Goal: Task Accomplishment & Management: Complete application form

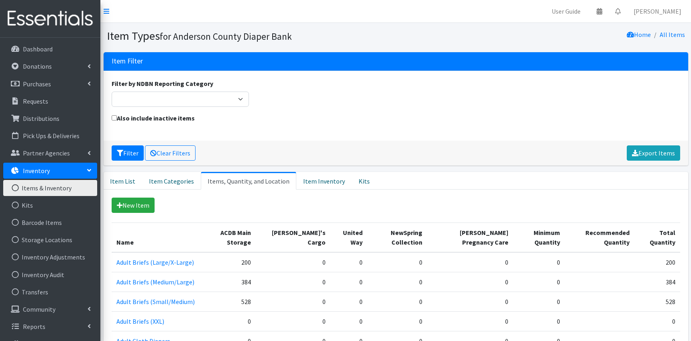
scroll to position [331, 0]
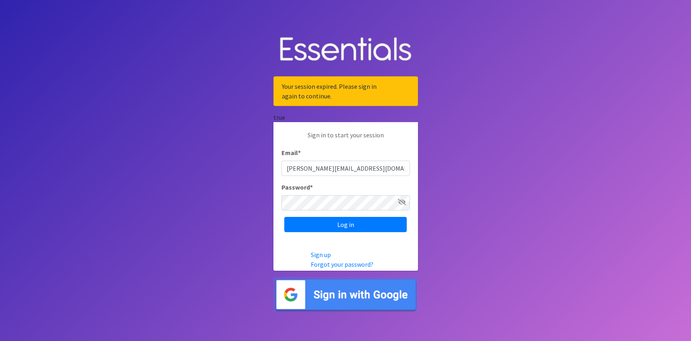
type input "zoe@andersoncountydiaperbank.org"
click at [402, 205] on icon at bounding box center [402, 202] width 8 height 6
click at [341, 232] on input "Log in" at bounding box center [345, 224] width 122 height 15
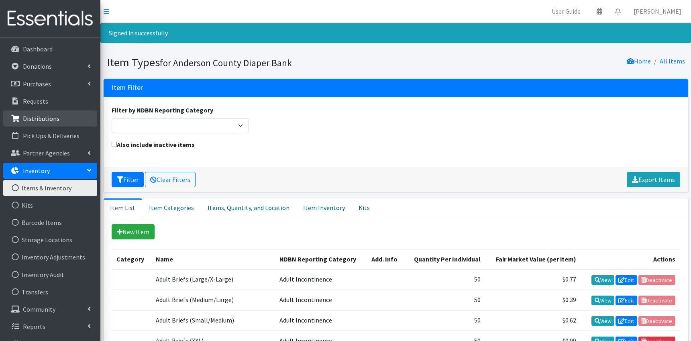
click at [40, 120] on p "Distributions" at bounding box center [41, 118] width 37 height 8
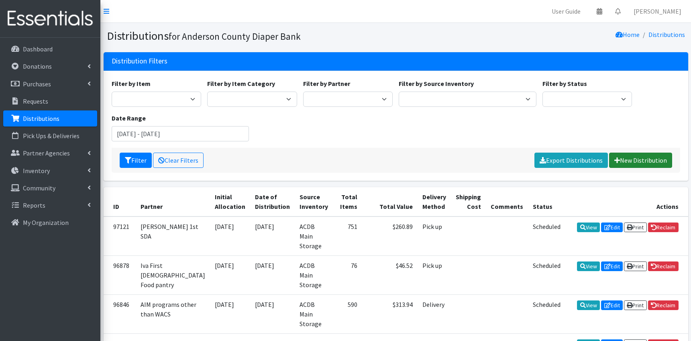
click at [644, 167] on link "New Distribution" at bounding box center [640, 159] width 63 height 15
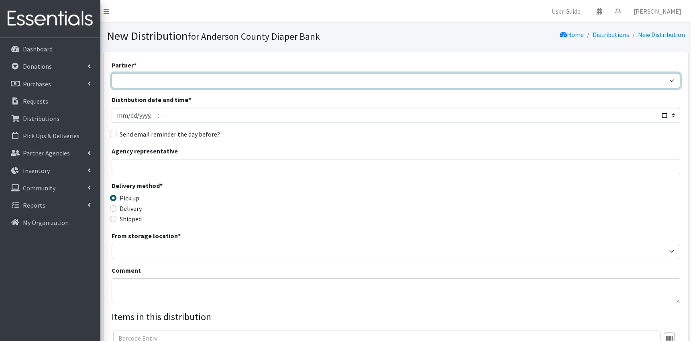
select select "3054"
click option "[PERSON_NAME][GEOGRAPHIC_DATA]" at bounding box center [0, 0] width 0 height 0
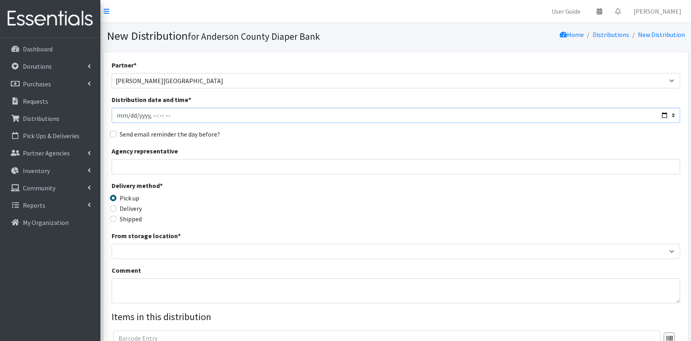
click at [133, 117] on input "Distribution date and time *" at bounding box center [396, 115] width 568 height 15
click at [181, 114] on input "Distribution date and time *" at bounding box center [396, 115] width 568 height 15
type input "2025-10-08T11:59"
click at [132, 166] on input "Agency representative" at bounding box center [396, 166] width 568 height 15
type input "Olivia Caldwell"
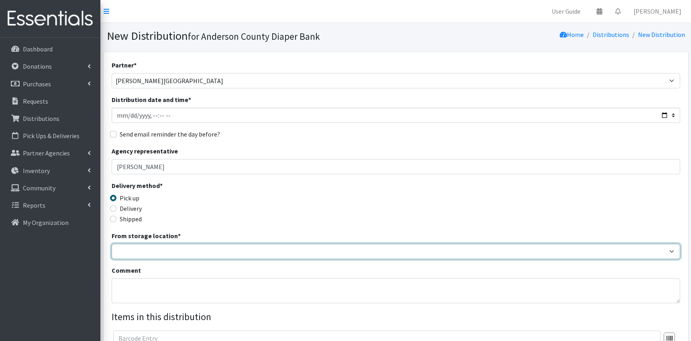
click at [112, 244] on select "ACDB Main Storage" at bounding box center [396, 251] width 568 height 15
select select "283"
click option "ACDB Main Storage" at bounding box center [0, 0] width 0 height 0
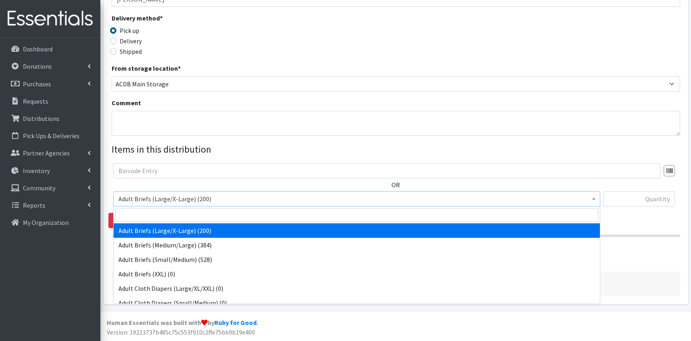
click at [588, 199] on span "Adult Briefs (Large/X-Large) (200)" at bounding box center [356, 198] width 476 height 11
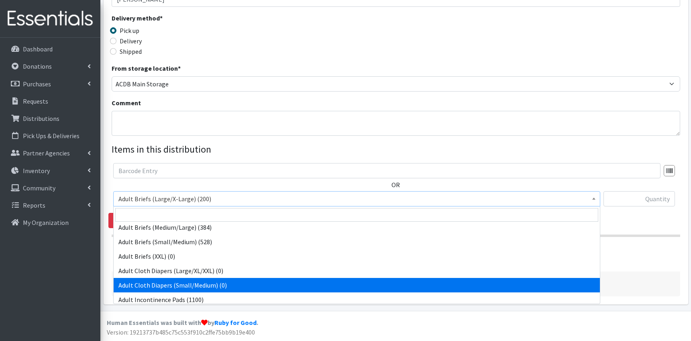
scroll to position [15, 0]
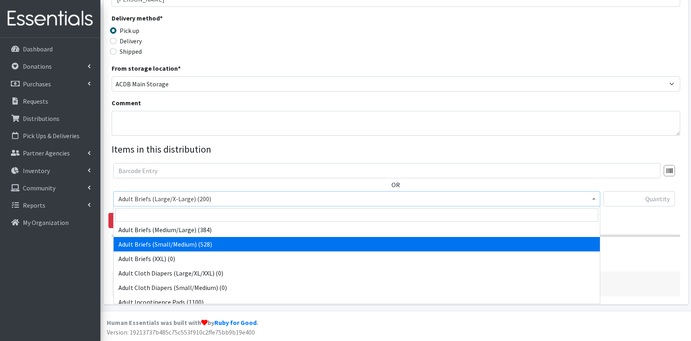
select select "9747"
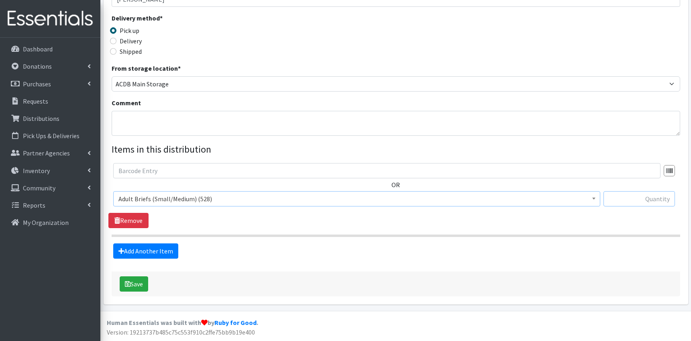
click at [632, 197] on input "text" at bounding box center [638, 198] width 71 height 15
type input "48"
click at [140, 253] on link "Add Another Item" at bounding box center [145, 250] width 65 height 15
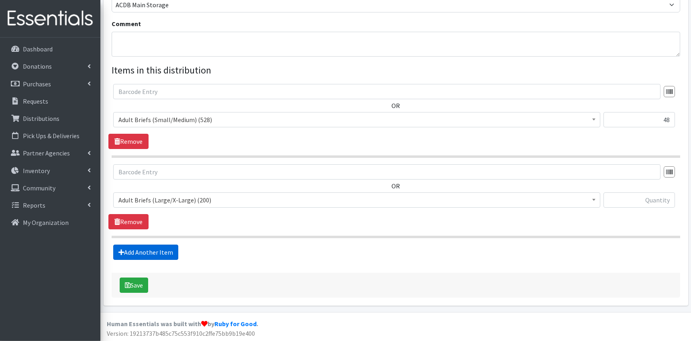
scroll to position [248, 0]
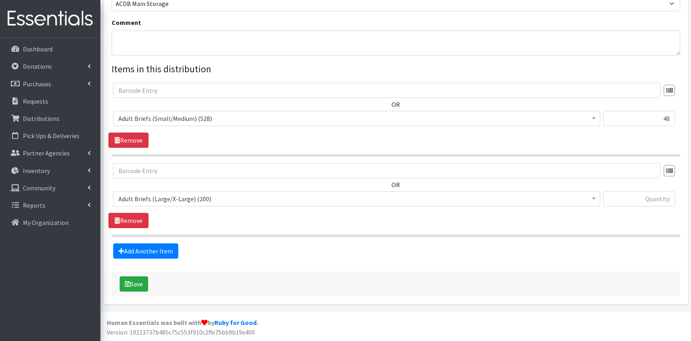
click at [251, 201] on span "Adult Briefs (Large/X-Large) (200)" at bounding box center [356, 198] width 476 height 11
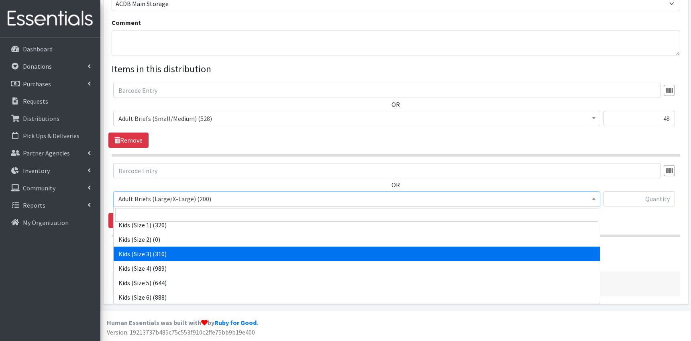
scroll to position [332, 0]
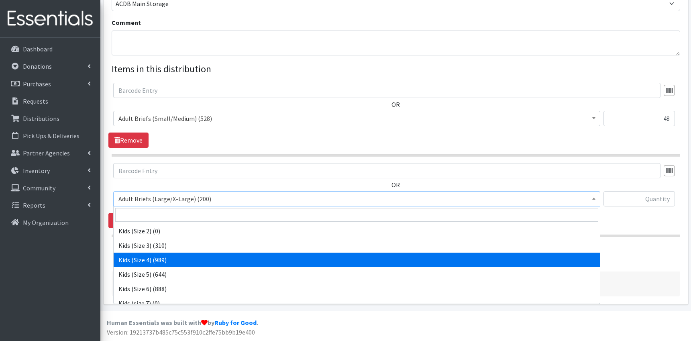
select select "9740"
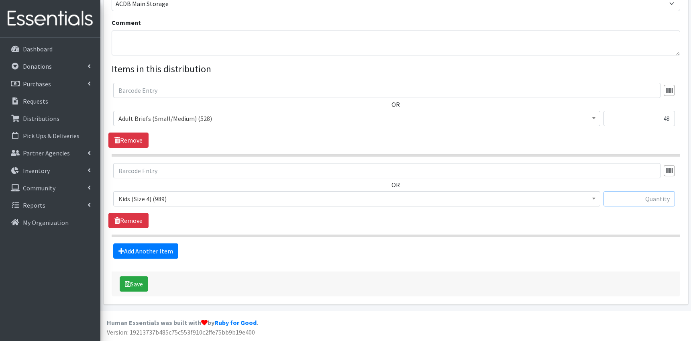
click at [645, 203] on input "text" at bounding box center [638, 198] width 71 height 15
type input "129"
click at [161, 252] on link "Add Another Item" at bounding box center [145, 250] width 65 height 15
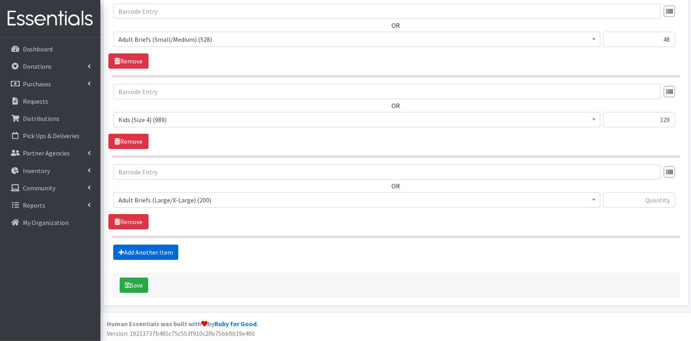
scroll to position [328, 0]
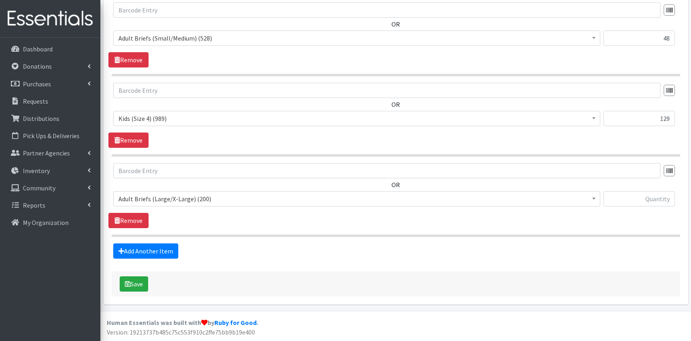
click at [217, 204] on span "Adult Briefs (Large/X-Large) (200)" at bounding box center [356, 198] width 476 height 11
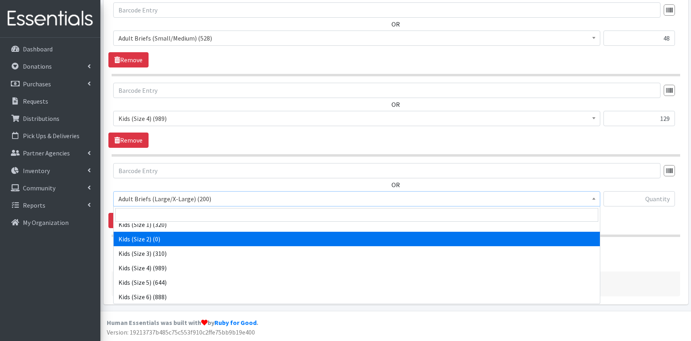
scroll to position [325, 0]
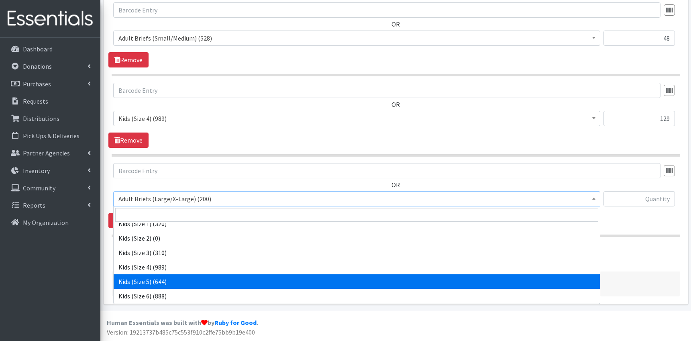
select select "9741"
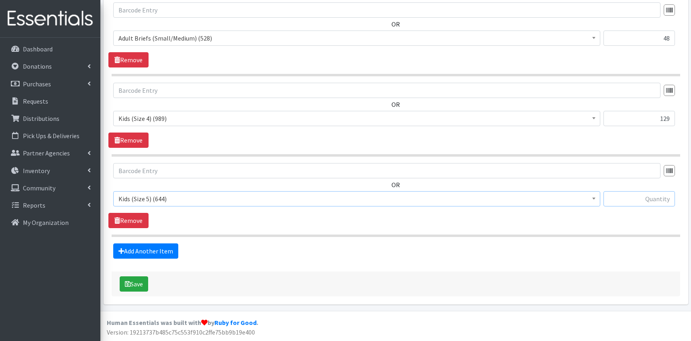
click at [627, 199] on input "text" at bounding box center [638, 198] width 71 height 15
type input "104"
click at [160, 247] on link "Add Another Item" at bounding box center [145, 250] width 65 height 15
click at [218, 200] on span "Adult Briefs (Large/X-Large) (200)" at bounding box center [356, 198] width 476 height 11
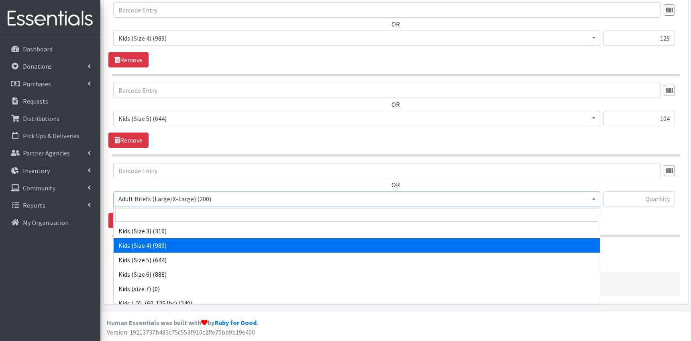
scroll to position [362, 0]
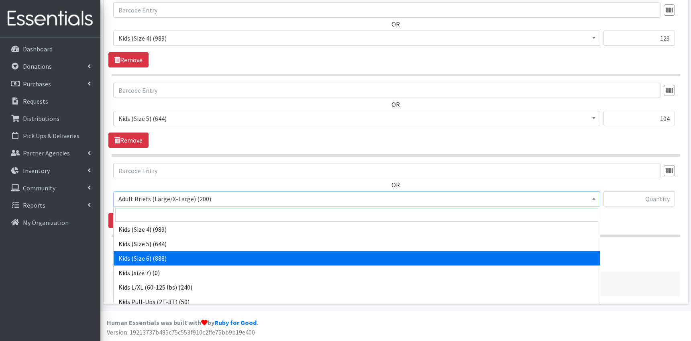
select select "9731"
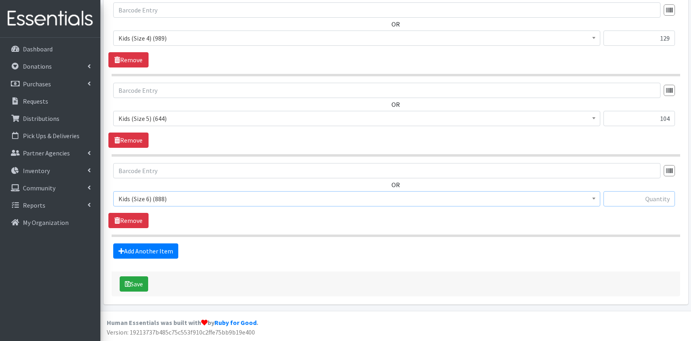
click at [653, 201] on input "text" at bounding box center [638, 198] width 71 height 15
type input "98"
click at [154, 253] on link "Add Another Item" at bounding box center [145, 250] width 65 height 15
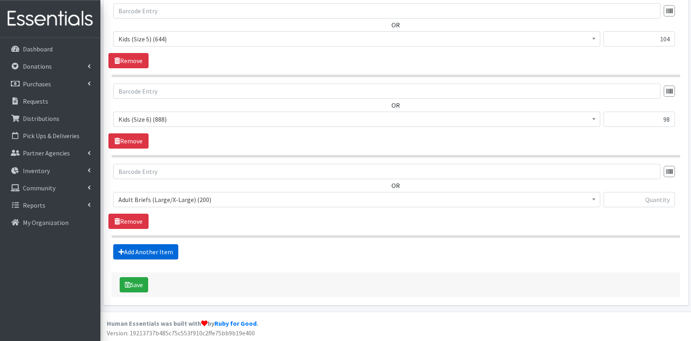
scroll to position [488, 0]
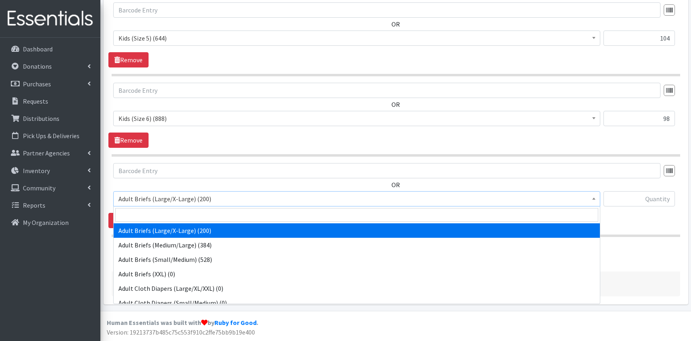
click at [233, 204] on span "Adult Briefs (Large/X-Large) (200)" at bounding box center [356, 198] width 476 height 11
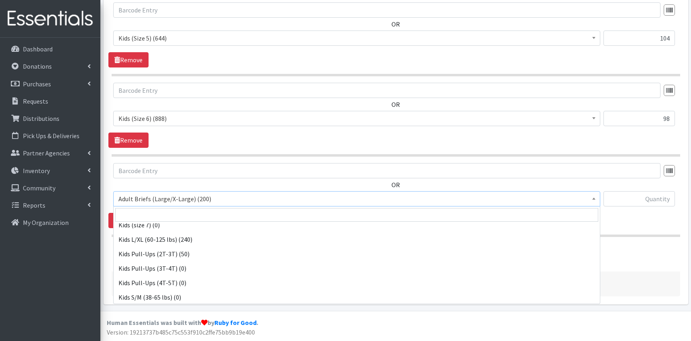
scroll to position [408, 0]
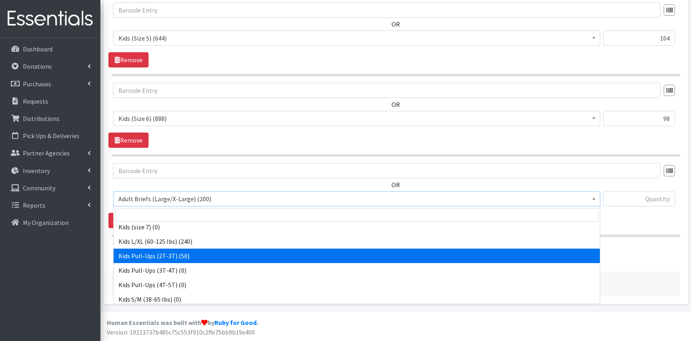
select select "9745"
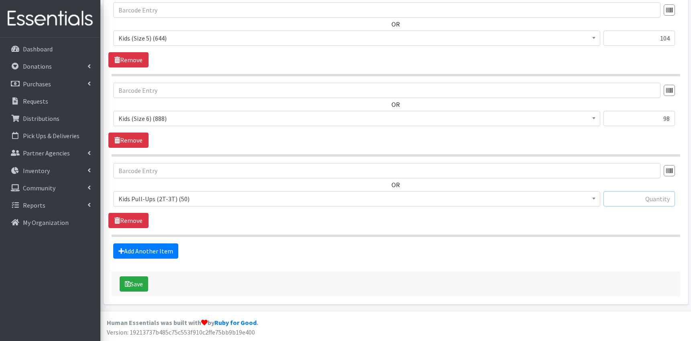
click at [657, 197] on input "text" at bounding box center [638, 198] width 71 height 15
type input "50"
click at [150, 251] on link "Add Another Item" at bounding box center [145, 250] width 65 height 15
click at [246, 195] on span "Adult Briefs (Large/X-Large) (200)" at bounding box center [356, 198] width 476 height 11
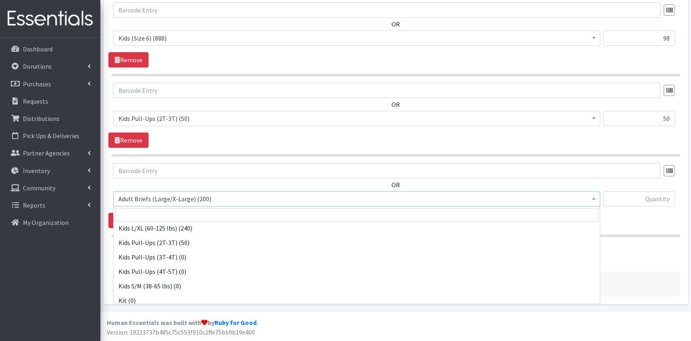
scroll to position [422, 0]
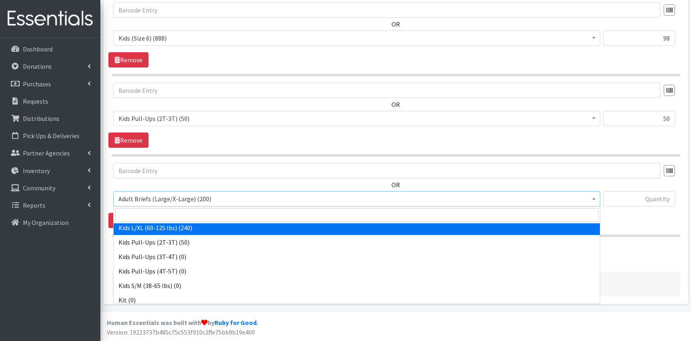
select select "9760"
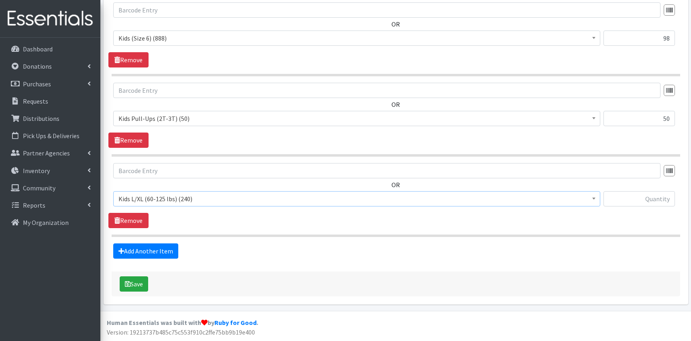
click at [386, 198] on span "Kids L/XL (60-125 lbs) (240)" at bounding box center [356, 198] width 476 height 11
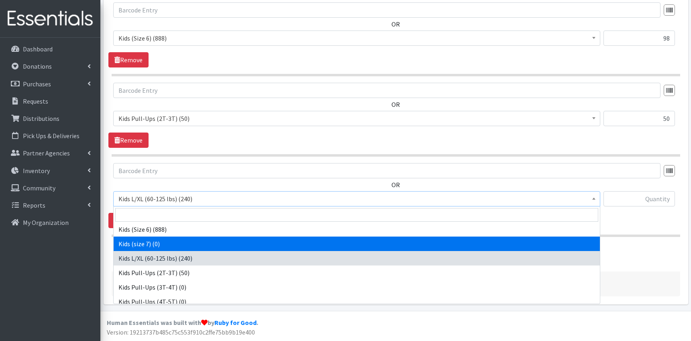
scroll to position [401, 0]
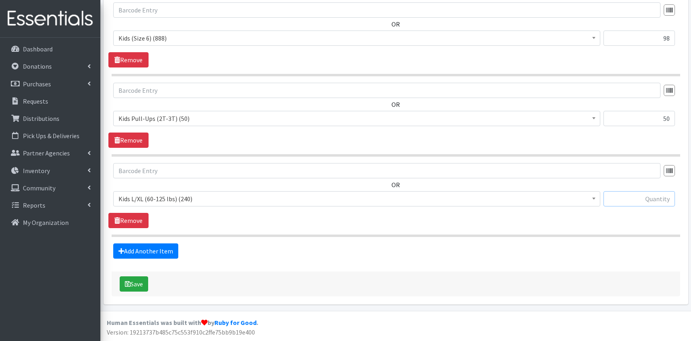
click at [654, 195] on input "text" at bounding box center [638, 198] width 71 height 15
type input "240"
click at [134, 282] on button "Save" at bounding box center [134, 283] width 28 height 15
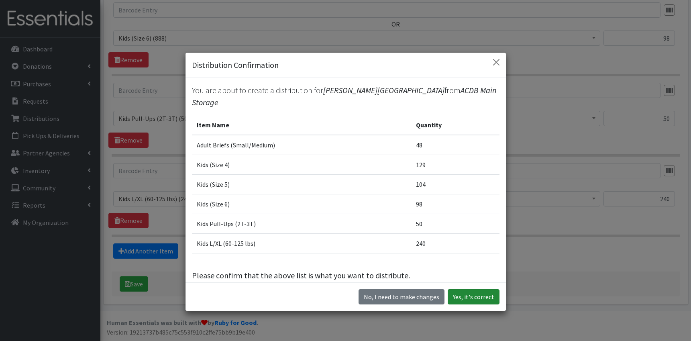
click at [475, 295] on button "Yes, it's correct" at bounding box center [473, 296] width 52 height 15
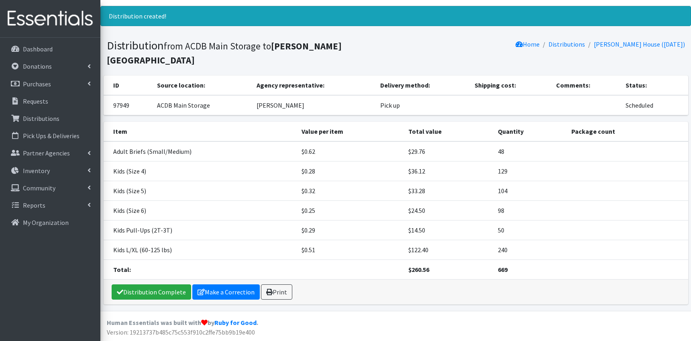
scroll to position [7, 0]
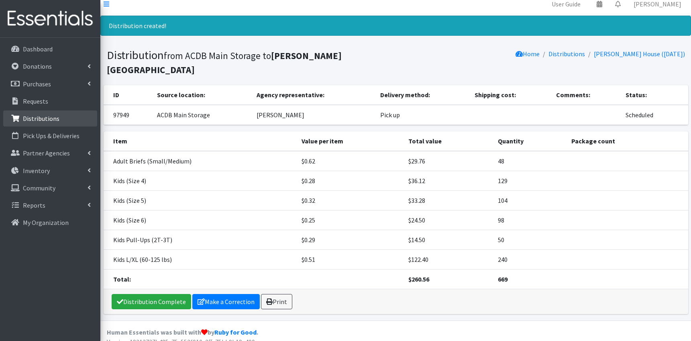
click at [43, 116] on p "Distributions" at bounding box center [41, 118] width 37 height 8
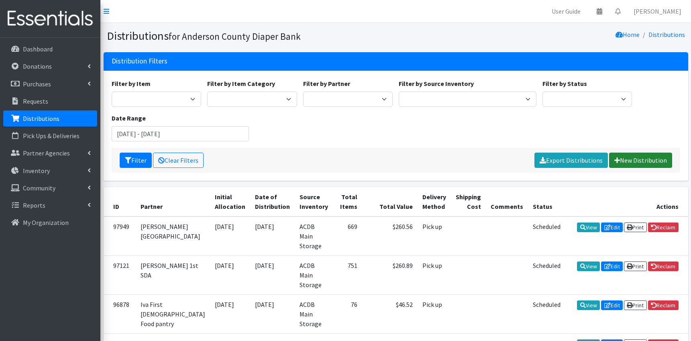
click at [643, 160] on link "New Distribution" at bounding box center [640, 159] width 63 height 15
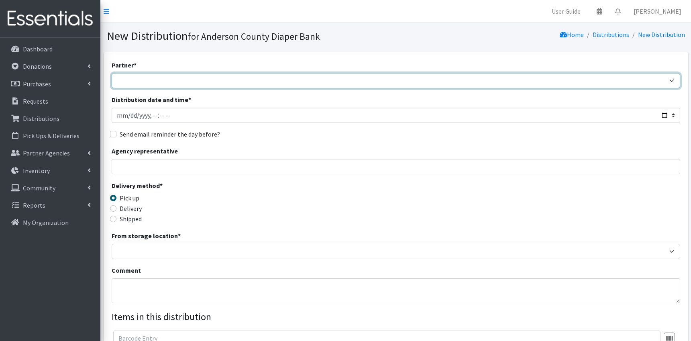
click at [112, 73] on select "AIM programs other than WACS Anderson 1st SDA Anderson County DSS (Upstate regi…" at bounding box center [396, 80] width 568 height 15
select select "2832"
click option "Anderson 1st SDA" at bounding box center [0, 0] width 0 height 0
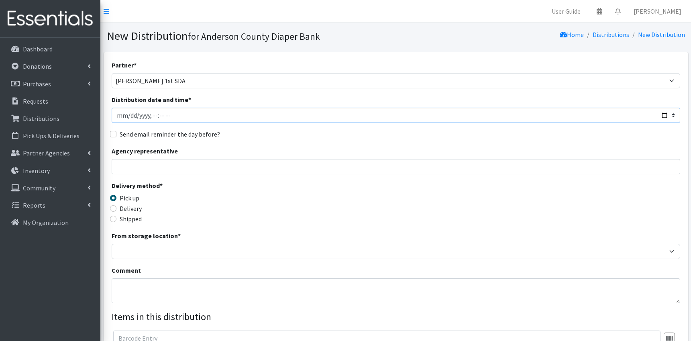
click at [132, 119] on input "Distribution date and time *" at bounding box center [396, 115] width 568 height 15
click at [179, 116] on input "Distribution date and time *" at bounding box center [396, 115] width 568 height 15
type input "2025-10-08T11:59"
click at [157, 168] on input "Agency representative" at bounding box center [396, 166] width 568 height 15
type input "Marion Simpson"
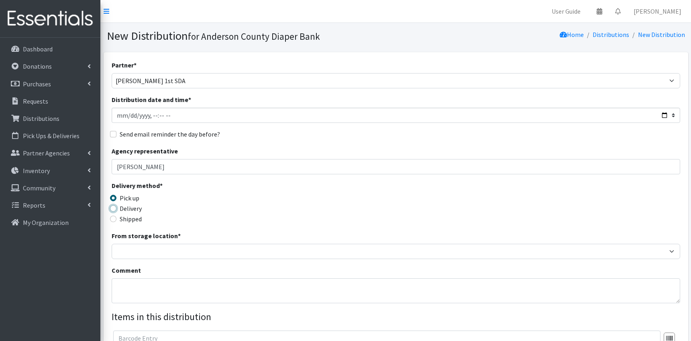
click at [114, 207] on input "Delivery" at bounding box center [113, 208] width 6 height 6
radio input "true"
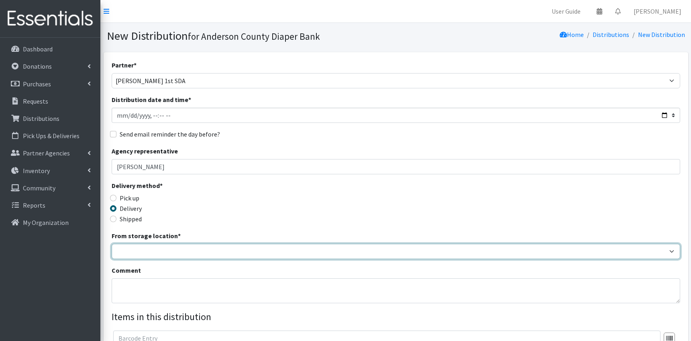
click at [112, 244] on select "ACDB Main Storage" at bounding box center [396, 251] width 568 height 15
select select "283"
click option "ACDB Main Storage" at bounding box center [0, 0] width 0 height 0
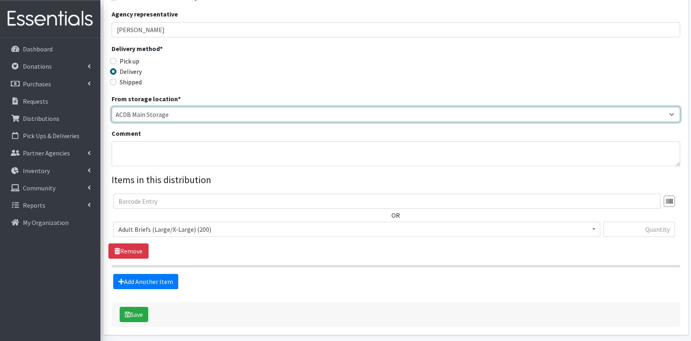
scroll to position [167, 0]
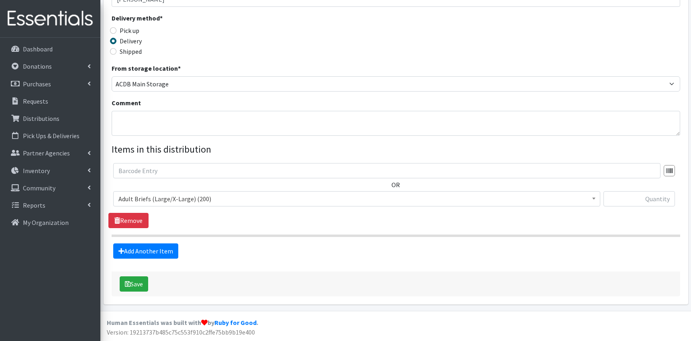
click at [228, 195] on span "Adult Briefs (Large/X-Large) (200)" at bounding box center [356, 198] width 476 height 11
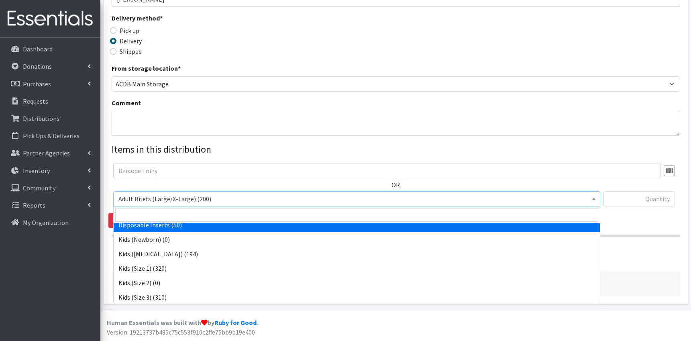
scroll to position [289, 0]
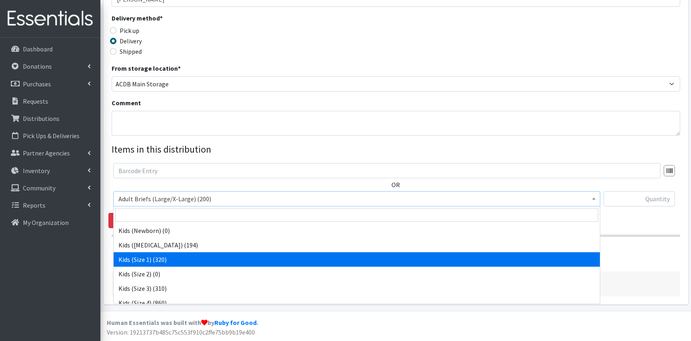
select select "9764"
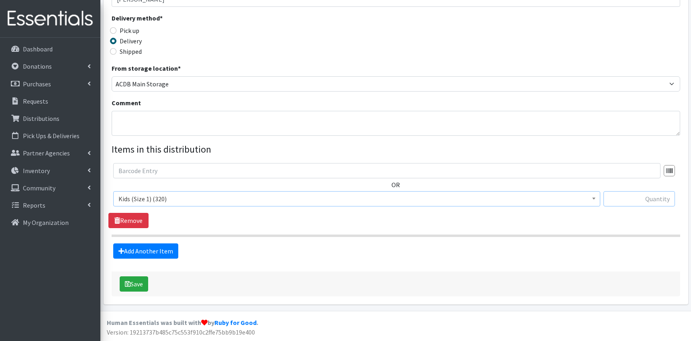
click at [662, 201] on input "text" at bounding box center [638, 198] width 71 height 15
type input "80"
click at [160, 251] on link "Add Another Item" at bounding box center [145, 250] width 65 height 15
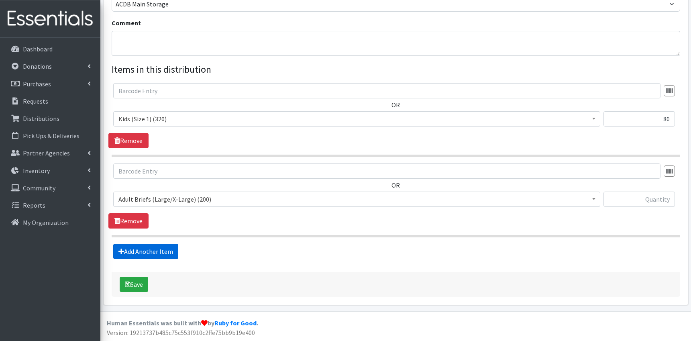
scroll to position [248, 0]
click at [215, 201] on span "Adult Briefs (Large/X-Large) (200)" at bounding box center [356, 198] width 476 height 11
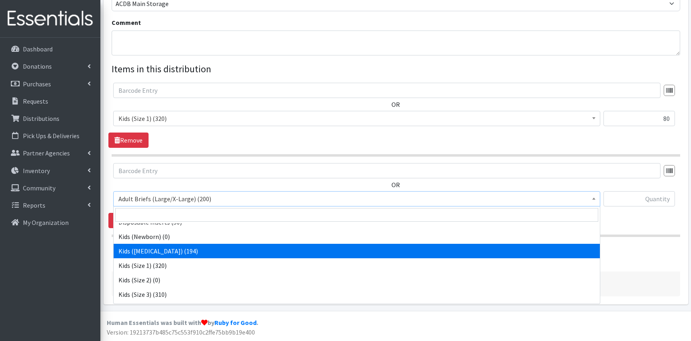
scroll to position [311, 0]
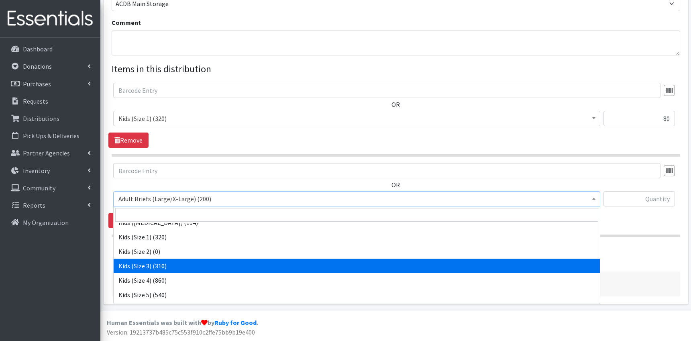
select select "9733"
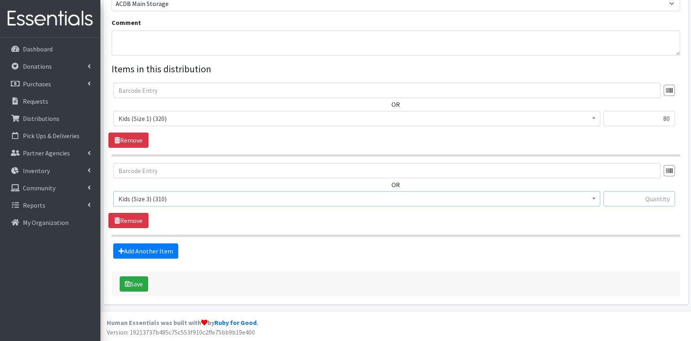
click at [636, 198] on input "text" at bounding box center [638, 198] width 71 height 15
type input "280"
click at [154, 254] on link "Add Another Item" at bounding box center [145, 250] width 65 height 15
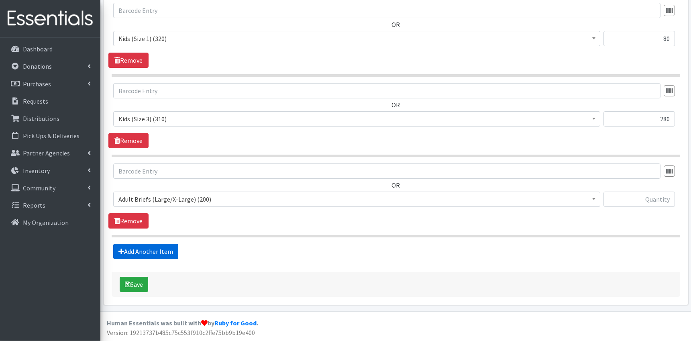
scroll to position [328, 0]
click at [251, 201] on span "Adult Briefs (Large/X-Large) (200)" at bounding box center [356, 198] width 476 height 11
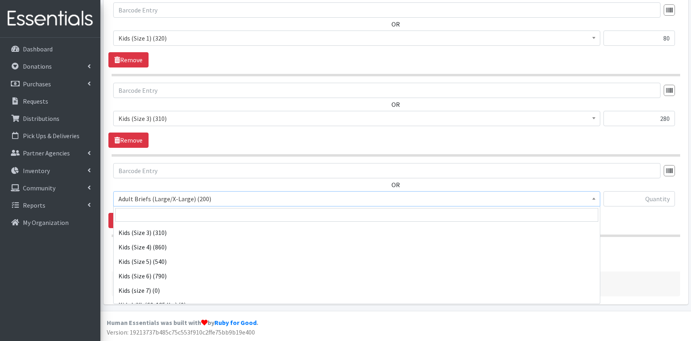
scroll to position [345, 0]
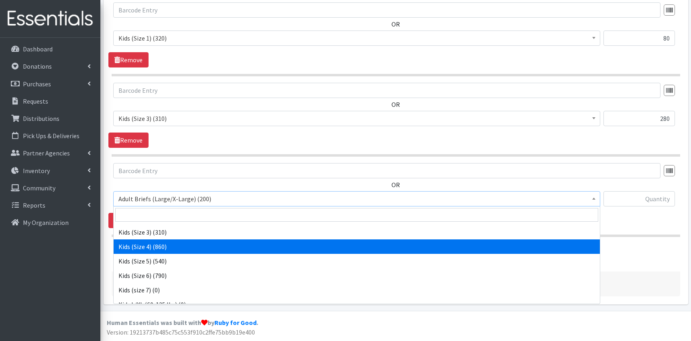
select select "9740"
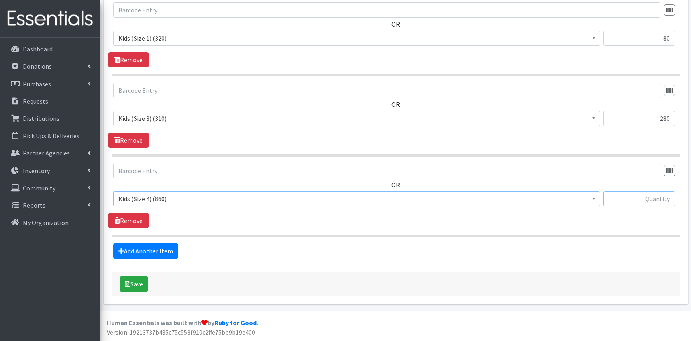
click at [659, 199] on input "text" at bounding box center [638, 198] width 71 height 15
type input "6"
type input "80"
click at [149, 248] on link "Add Another Item" at bounding box center [145, 250] width 65 height 15
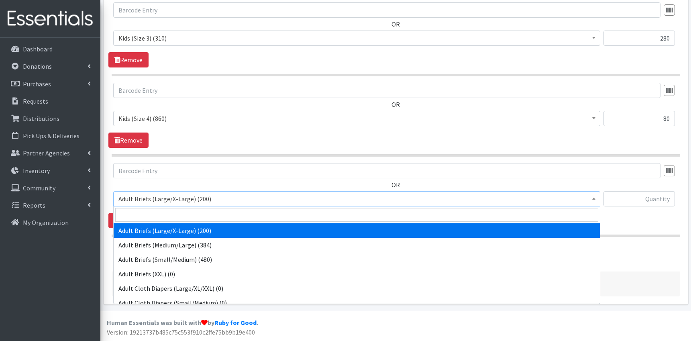
click at [211, 199] on span "Adult Briefs (Large/X-Large) (200)" at bounding box center [356, 198] width 476 height 11
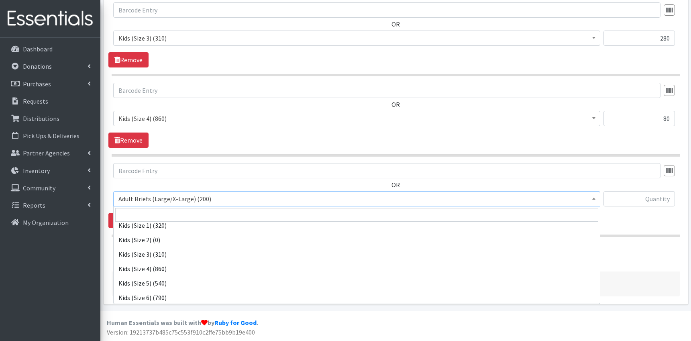
scroll to position [354, 0]
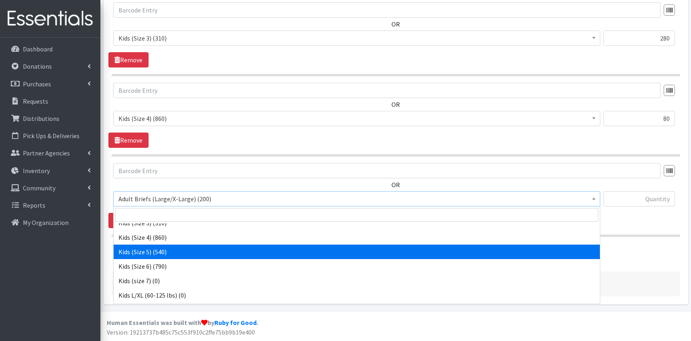
select select "9741"
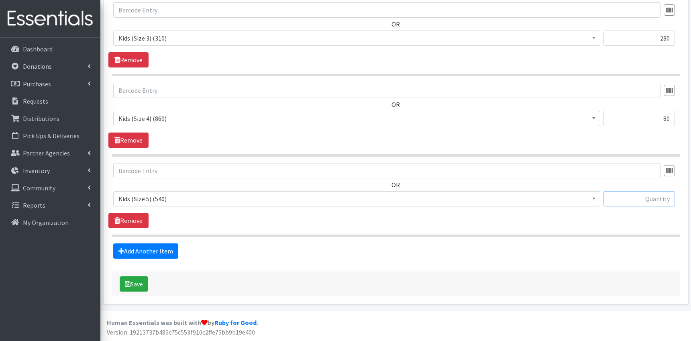
click at [652, 201] on input "text" at bounding box center [638, 198] width 71 height 15
type input "72"
click at [152, 248] on link "Add Another Item" at bounding box center [145, 250] width 65 height 15
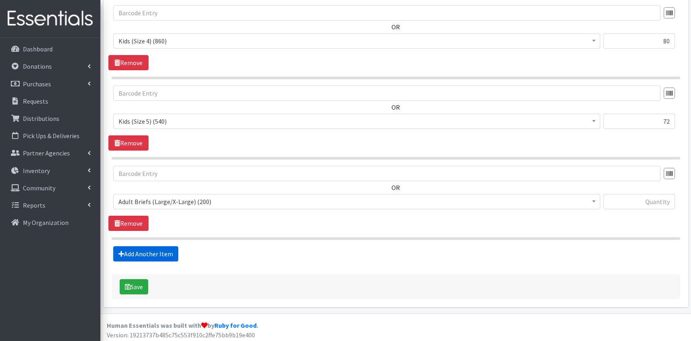
scroll to position [488, 0]
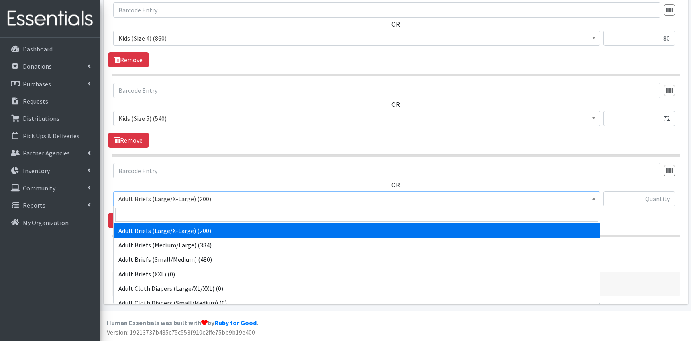
click at [216, 200] on span "Adult Briefs (Large/X-Large) (200)" at bounding box center [356, 198] width 476 height 11
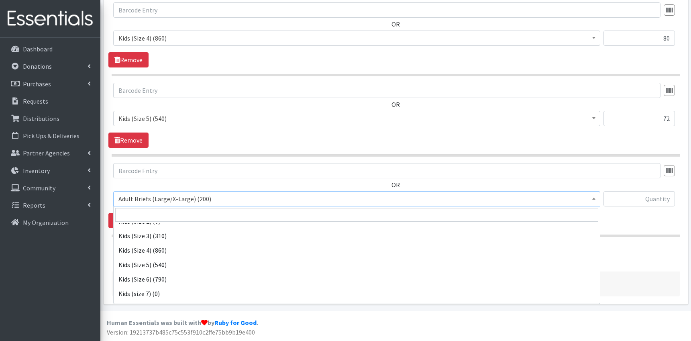
scroll to position [344, 0]
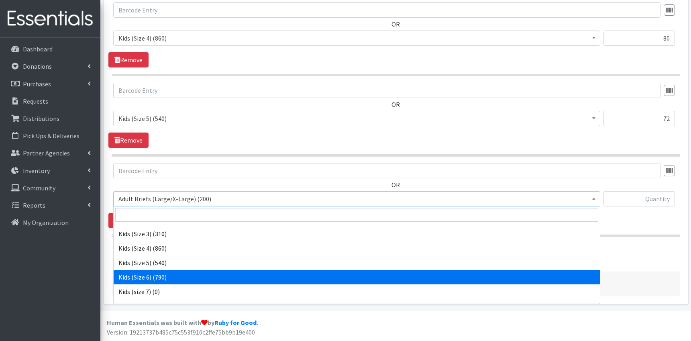
select select "9731"
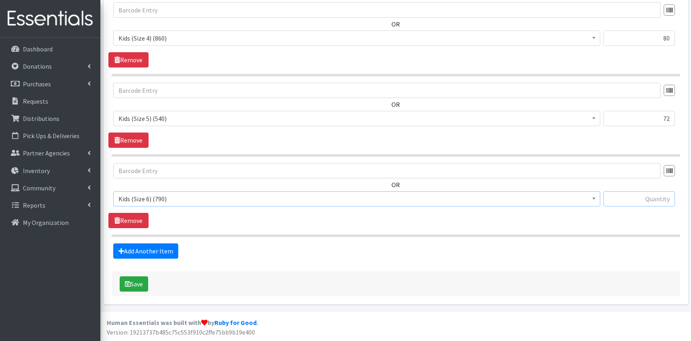
click at [651, 204] on input "text" at bounding box center [638, 198] width 71 height 15
type input "70"
click at [126, 286] on icon "submit" at bounding box center [128, 284] width 6 height 6
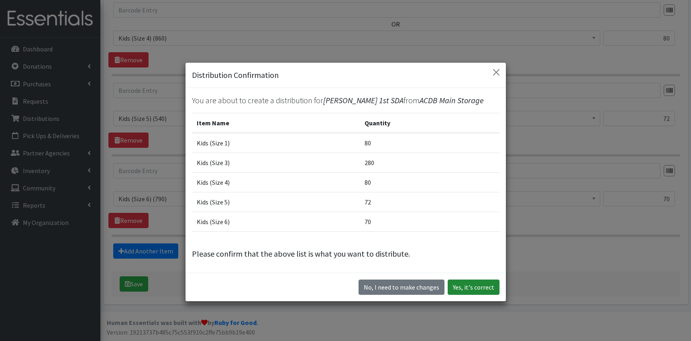
click at [477, 285] on button "Yes, it's correct" at bounding box center [473, 286] width 52 height 15
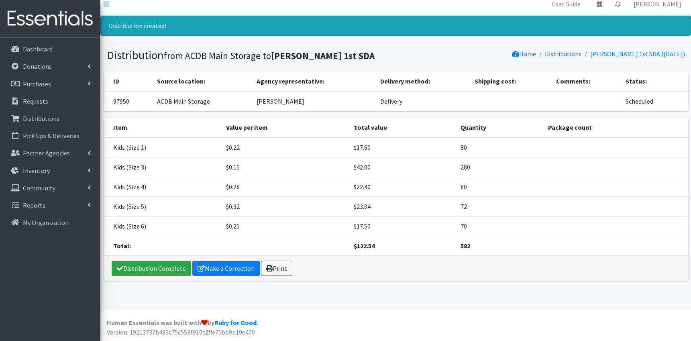
scroll to position [7, 0]
click at [45, 60] on link "Donations" at bounding box center [50, 66] width 94 height 16
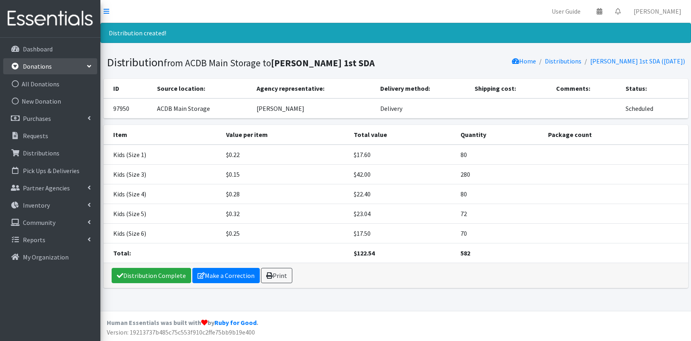
scroll to position [0, 0]
click at [42, 98] on link "New Donation" at bounding box center [50, 101] width 94 height 16
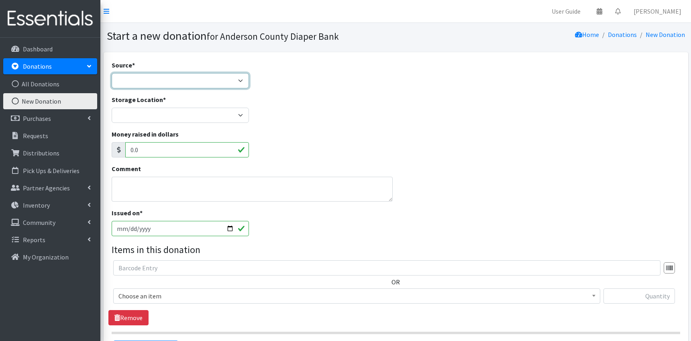
click at [112, 73] on select "Product Drive Manufacturer Donation Site Misc. Donation" at bounding box center [181, 80] width 138 height 15
select select "Donation Site"
click option "Donation Site" at bounding box center [0, 0] width 0 height 0
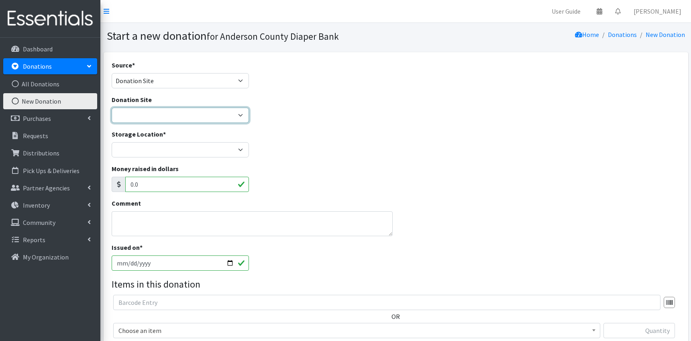
click at [112, 108] on select "AIM Anderson Pregnancy Care Divine Hospice Homeland Park Primary Hope Fellowshi…" at bounding box center [181, 115] width 138 height 15
select select "827"
click option "HOPE Missions of the Upstate" at bounding box center [0, 0] width 0 height 0
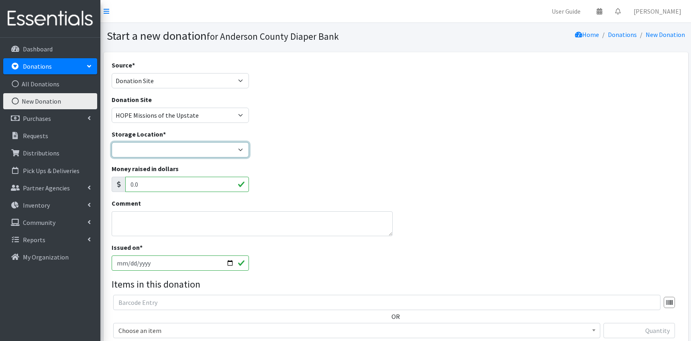
click at [112, 142] on select "ACDB Main Storage Anderson Pregnancy Care NewSpring Collection United Way Zoe's…" at bounding box center [181, 149] width 138 height 15
select select "283"
click option "ACDB Main Storage" at bounding box center [0, 0] width 0 height 0
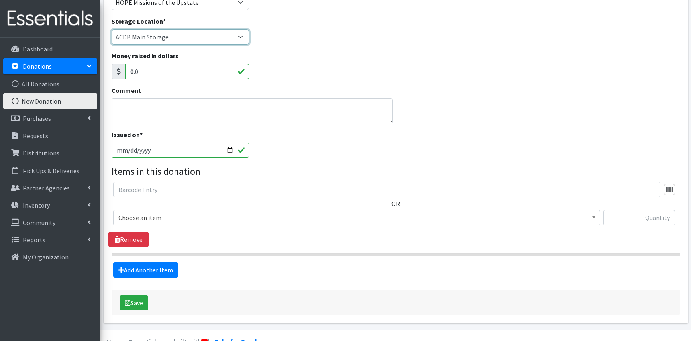
scroll to position [132, 0]
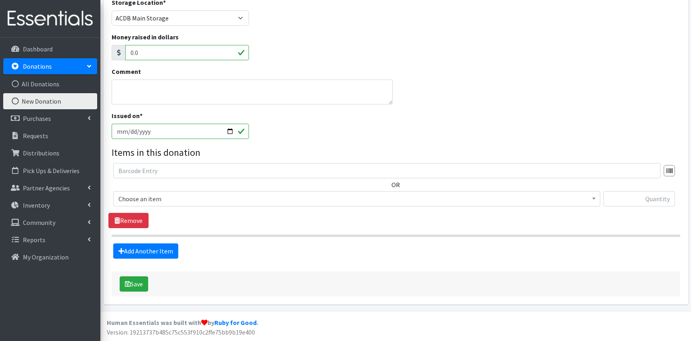
click at [229, 129] on input "2025-10-09" at bounding box center [181, 131] width 138 height 15
type input "[DATE]"
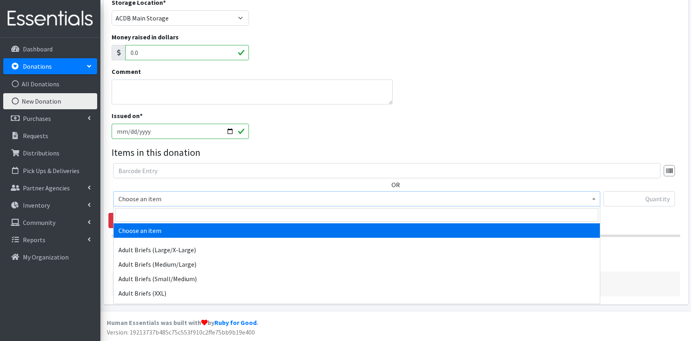
click at [169, 199] on span "Choose an item" at bounding box center [356, 198] width 476 height 11
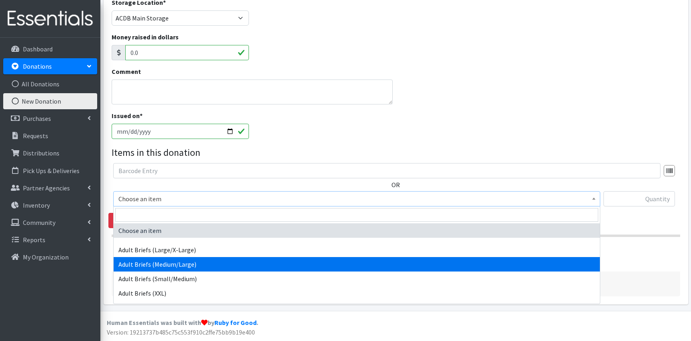
select select "9749"
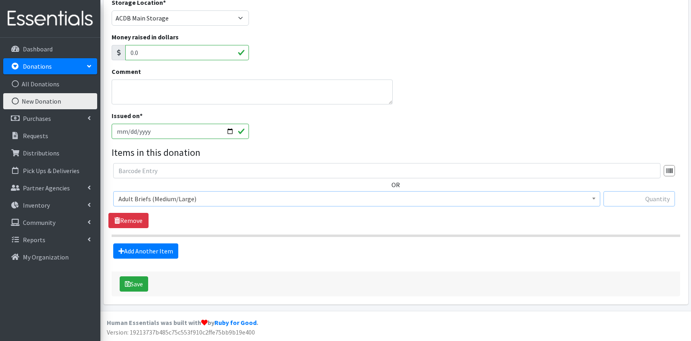
click at [630, 202] on input "text" at bounding box center [638, 198] width 71 height 15
type input "40"
click at [138, 285] on button "Save" at bounding box center [134, 283] width 28 height 15
